Goal: Task Accomplishment & Management: Complete application form

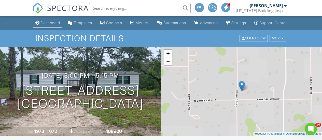
click at [44, 25] on div "Dashboard" at bounding box center [50, 23] width 19 height 4
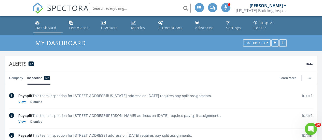
click at [45, 27] on div "Dashboard" at bounding box center [45, 27] width 21 height 5
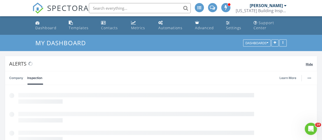
click at [310, 65] on span "Hide" at bounding box center [309, 64] width 7 height 4
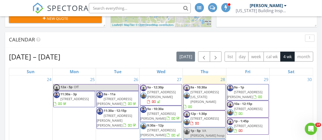
scroll to position [197, 0]
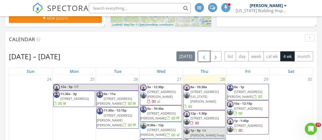
click at [206, 57] on span "button" at bounding box center [204, 57] width 6 height 6
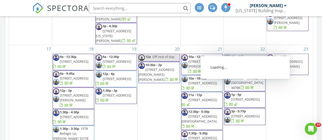
scroll to position [352, 0]
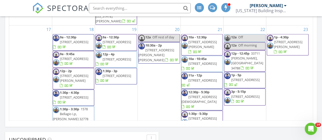
click at [119, 57] on span "4311 Mandarin Rd, Sebring 33875" at bounding box center [117, 59] width 29 height 5
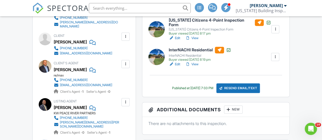
scroll to position [179, 0]
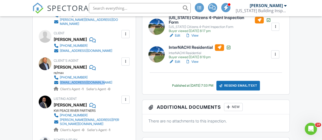
drag, startPoint x: 122, startPoint y: 83, endPoint x: 60, endPoint y: 83, distance: 61.9
click at [60, 83] on div "Client's Agent Eric Rhoades re/max 863-381-1096 realtorrhoades@gmail.com Client…" at bounding box center [95, 75] width 83 height 34
click at [83, 53] on div "rwb61989@gmail.com" at bounding box center [86, 51] width 52 height 4
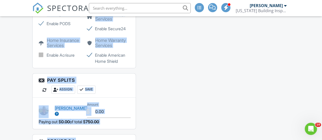
drag, startPoint x: 8, startPoint y: 42, endPoint x: 213, endPoint y: 149, distance: 231.4
click at [213, 140] on html "SPECTORA Darrell Turner Florida Building Inspectorz Role: Inspector Change Role…" at bounding box center [161, 92] width 322 height 1401
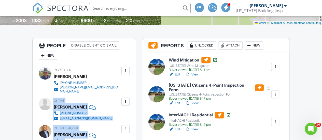
scroll to position [0, 0]
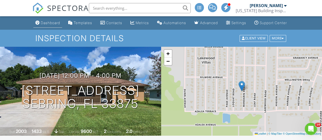
click at [42, 24] on link "Dashboard" at bounding box center [47, 22] width 29 height 9
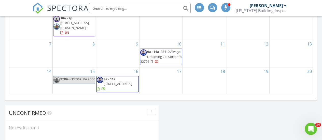
scroll to position [379, 0]
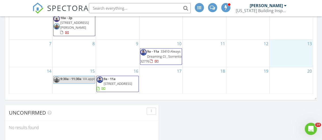
click at [295, 45] on div "13" at bounding box center [291, 53] width 43 height 27
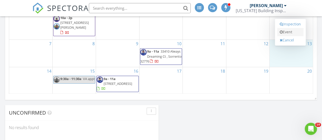
click at [292, 33] on link "Event" at bounding box center [290, 32] width 26 height 8
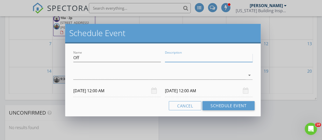
click at [208, 59] on input "Description" at bounding box center [209, 58] width 88 height 8
type input "cruise"
click at [176, 74] on div at bounding box center [159, 75] width 172 height 8
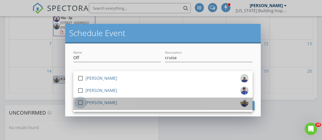
click at [82, 103] on div at bounding box center [80, 103] width 9 height 9
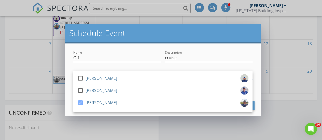
click at [70, 80] on div "Name Off Description cruise check_box_outline_blank Eugene Cusie check_box_outl…" at bounding box center [163, 80] width 196 height 73
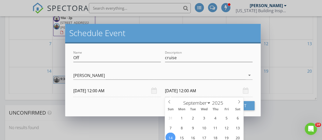
click at [185, 91] on input "09/14/2025 12:00 AM" at bounding box center [209, 91] width 88 height 12
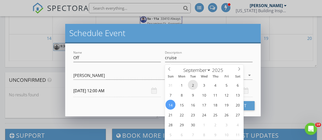
scroll to position [412, 0]
type input "09/18/2025 12:00 AM"
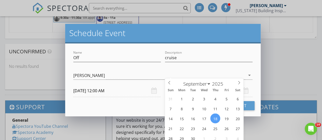
scroll to position [442, 0]
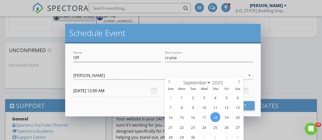
click at [151, 104] on div "Cancel Schedule Event" at bounding box center [162, 105] width 183 height 9
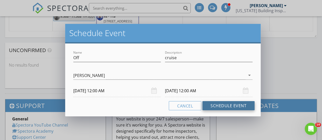
click at [220, 107] on button "Schedule Event" at bounding box center [229, 105] width 52 height 9
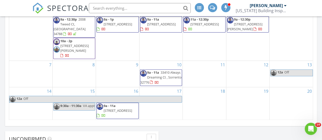
scroll to position [352, 0]
click at [172, 102] on span "Off" at bounding box center [102, 100] width 159 height 6
select select "8"
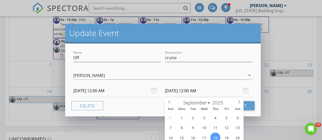
click at [182, 91] on input "09/18/2025 12:00 AM" at bounding box center [209, 91] width 88 height 12
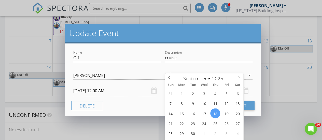
scroll to position [377, 0]
type input "09/19/2025 12:00 AM"
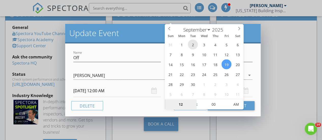
scroll to position [534, 0]
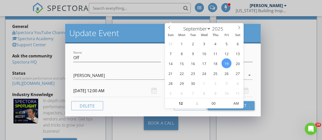
click at [144, 103] on div "Cancel Update Event" at bounding box center [162, 105] width 183 height 9
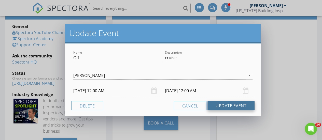
click at [224, 105] on button "Update Event" at bounding box center [231, 105] width 47 height 9
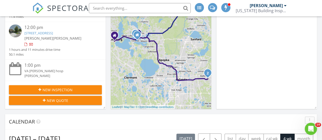
scroll to position [115, 0]
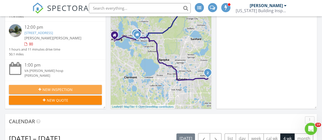
click at [55, 89] on span "New Inspection" at bounding box center [58, 89] width 30 height 5
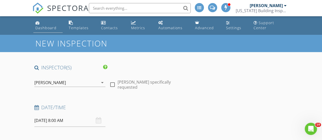
click at [44, 27] on div "Dashboard" at bounding box center [45, 27] width 21 height 5
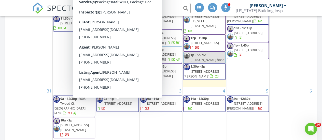
scroll to position [273, 0]
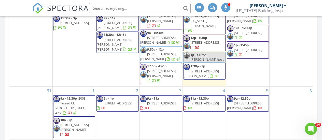
click at [122, 122] on div "2 9a - 1p [STREET_ADDRESS]" at bounding box center [117, 113] width 43 height 53
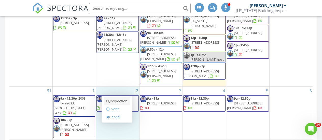
click at [119, 100] on link "Inspection" at bounding box center [117, 101] width 26 height 8
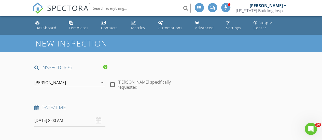
click at [100, 83] on icon "arrow_drop_down" at bounding box center [102, 83] width 6 height 6
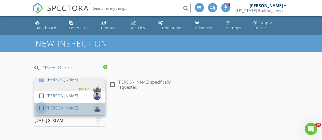
click at [41, 109] on div at bounding box center [41, 108] width 9 height 9
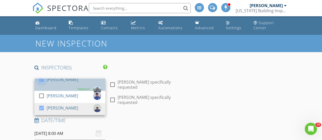
click at [42, 83] on div at bounding box center [41, 79] width 9 height 9
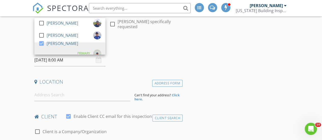
scroll to position [61, 0]
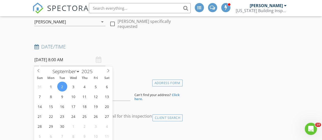
click at [66, 61] on input "09/02/2025 8:00 AM" at bounding box center [69, 60] width 71 height 12
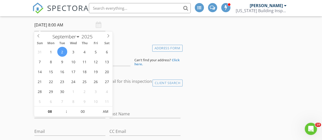
scroll to position [105, 0]
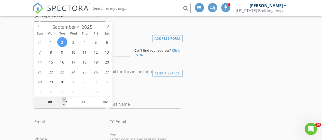
type input "[DATE] 9:00 AM"
type input "09"
click at [64, 100] on span at bounding box center [64, 99] width 4 height 5
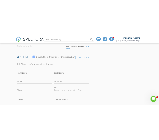
scroll to position [134, 0]
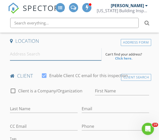
click at [44, 56] on input at bounding box center [55, 54] width 91 height 12
paste input "31104 FAIRVISTA DR"
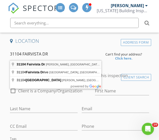
type input "31104 Fairvista Dr, Tavares, FL, USA"
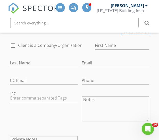
scroll to position [284, 0]
click at [104, 49] on input "First Name" at bounding box center [122, 45] width 54 height 8
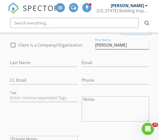
type input "[PERSON_NAME]"
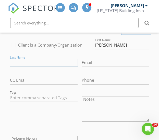
click at [41, 63] on input "Last Name" at bounding box center [43, 63] width 67 height 8
type input "Lake"
click at [112, 67] on input "Email" at bounding box center [115, 63] width 67 height 8
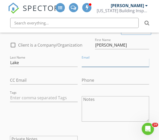
paste input "clake215@yahoo.com"
type input "clake215@yahoo.com"
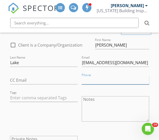
click at [91, 85] on input "Phone" at bounding box center [115, 80] width 67 height 8
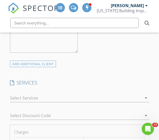
scroll to position [393, 0]
type input "[PHONE_NUMBER]"
click at [145, 101] on icon "arrow_drop_down" at bounding box center [146, 98] width 6 height 6
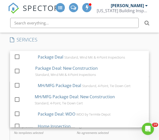
scroll to position [436, 0]
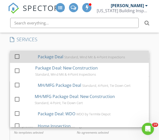
click at [16, 60] on div at bounding box center [17, 56] width 9 height 9
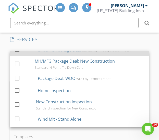
scroll to position [36, 0]
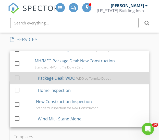
click at [17, 80] on div at bounding box center [17, 77] width 9 height 9
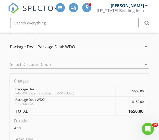
scroll to position [445, 0]
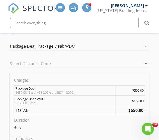
click at [145, 67] on icon "arrow_drop_down" at bounding box center [146, 64] width 6 height 6
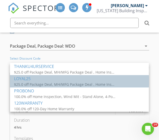
click at [58, 82] on div "$25.0 off Package Deal, MH/MFG Package Deal , Home Inspection" at bounding box center [65, 84] width 102 height 5
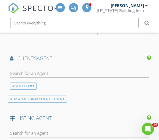
scroll to position [691, 0]
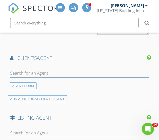
click at [30, 76] on input "text" at bounding box center [79, 73] width 139 height 8
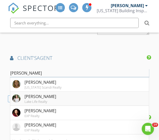
drag, startPoint x: 30, startPoint y: 76, endPoint x: 41, endPoint y: 102, distance: 28.4
click at [41, 82] on div "Brandy Brandy McDonald Florida Scandi Realty Brandy Lake Lake Life Realty Brand…" at bounding box center [79, 74] width 139 height 17
type input "Brandy"
click at [41, 102] on div "Lake Life Realty" at bounding box center [40, 101] width 32 height 4
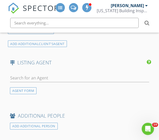
scroll to position [844, 0]
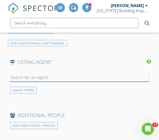
click at [30, 81] on input "text" at bounding box center [79, 77] width 139 height 8
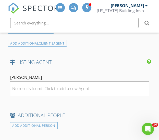
click at [38, 79] on input "Tammy hunn" at bounding box center [79, 77] width 139 height 8
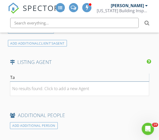
type input "T"
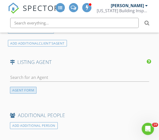
click at [30, 91] on div "AGENT FORM" at bounding box center [23, 90] width 26 height 7
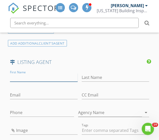
click at [33, 80] on input "First Name" at bounding box center [43, 77] width 67 height 8
type input "Tammy"
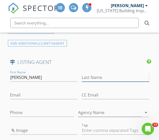
click at [93, 81] on input "Last Name" at bounding box center [115, 77] width 67 height 8
type input "Hunn"
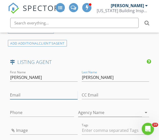
click at [44, 98] on input "Email" at bounding box center [43, 95] width 67 height 8
paste input "hunnteam@weichert.com"
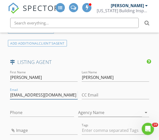
type input "hunnteam@weichert.com"
click at [143, 115] on icon "arrow_drop_down" at bounding box center [146, 113] width 6 height 6
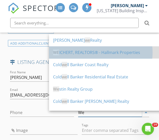
click at [107, 53] on div "WE ICHERT, REALTORS® - Hallmark Properties" at bounding box center [112, 52] width 119 height 6
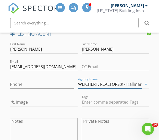
scroll to position [872, 0]
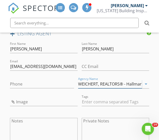
type input "WEICHERT, REALTORS® - Hallmark Properties"
click at [29, 102] on input "Image" at bounding box center [43, 102] width 67 height 8
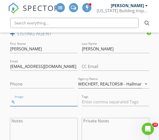
type input "tammy hunn.jpg"
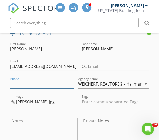
click at [38, 87] on input "Phone" at bounding box center [42, 84] width 64 height 8
paste input "407-947-0884"
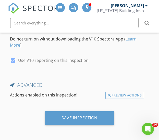
scroll to position [1180, 0]
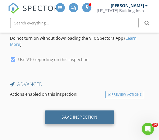
type input "407-947-0884"
click at [77, 118] on div "Save Inspection" at bounding box center [79, 116] width 36 height 5
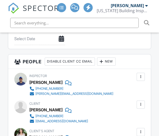
click at [104, 59] on div at bounding box center [101, 61] width 5 height 5
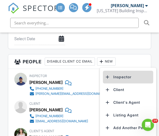
click at [111, 76] on li "Inspector" at bounding box center [128, 77] width 50 height 13
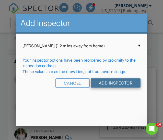
click at [111, 83] on input "Add Inspector" at bounding box center [115, 82] width 50 height 9
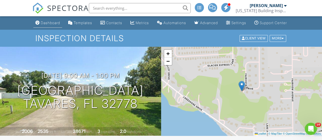
click at [43, 28] on link "Dashboard" at bounding box center [47, 22] width 29 height 9
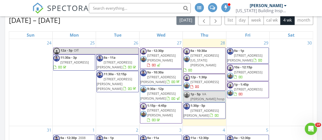
scroll to position [234, 0]
click at [208, 75] on link "12p - 1:30p 921 Rosinia Ct, Orlando 32828" at bounding box center [205, 82] width 29 height 14
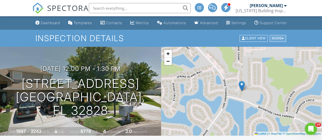
click at [282, 40] on div at bounding box center [283, 38] width 2 height 3
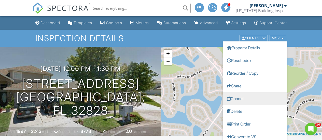
click at [239, 103] on link "Cancel" at bounding box center [255, 98] width 64 height 13
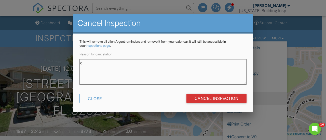
type textarea "c"
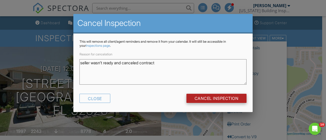
type textarea "seller wasn't ready and canceled contract"
click at [216, 96] on input "Cancel Inspection" at bounding box center [217, 98] width 60 height 9
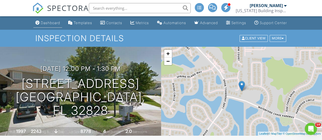
click at [42, 25] on div "Dashboard" at bounding box center [50, 23] width 19 height 4
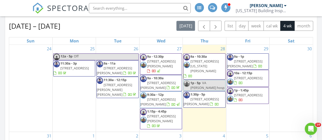
scroll to position [243, 0]
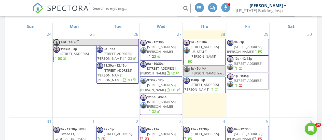
click at [320, 39] on div "Today Darrell Turner 9:00 am 922 N New Hampshire Ave, Tavares, FL 32778 Darrell…" at bounding box center [161, 61] width 322 height 464
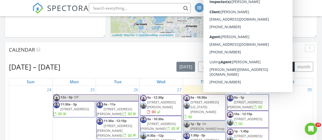
scroll to position [183, 0]
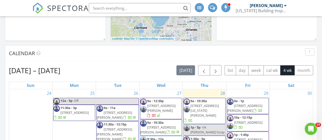
click at [253, 105] on span "1091 N Carpenter Ave, Orange City 32763" at bounding box center [244, 108] width 35 height 9
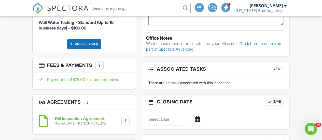
scroll to position [455, 0]
